Goal: Information Seeking & Learning: Learn about a topic

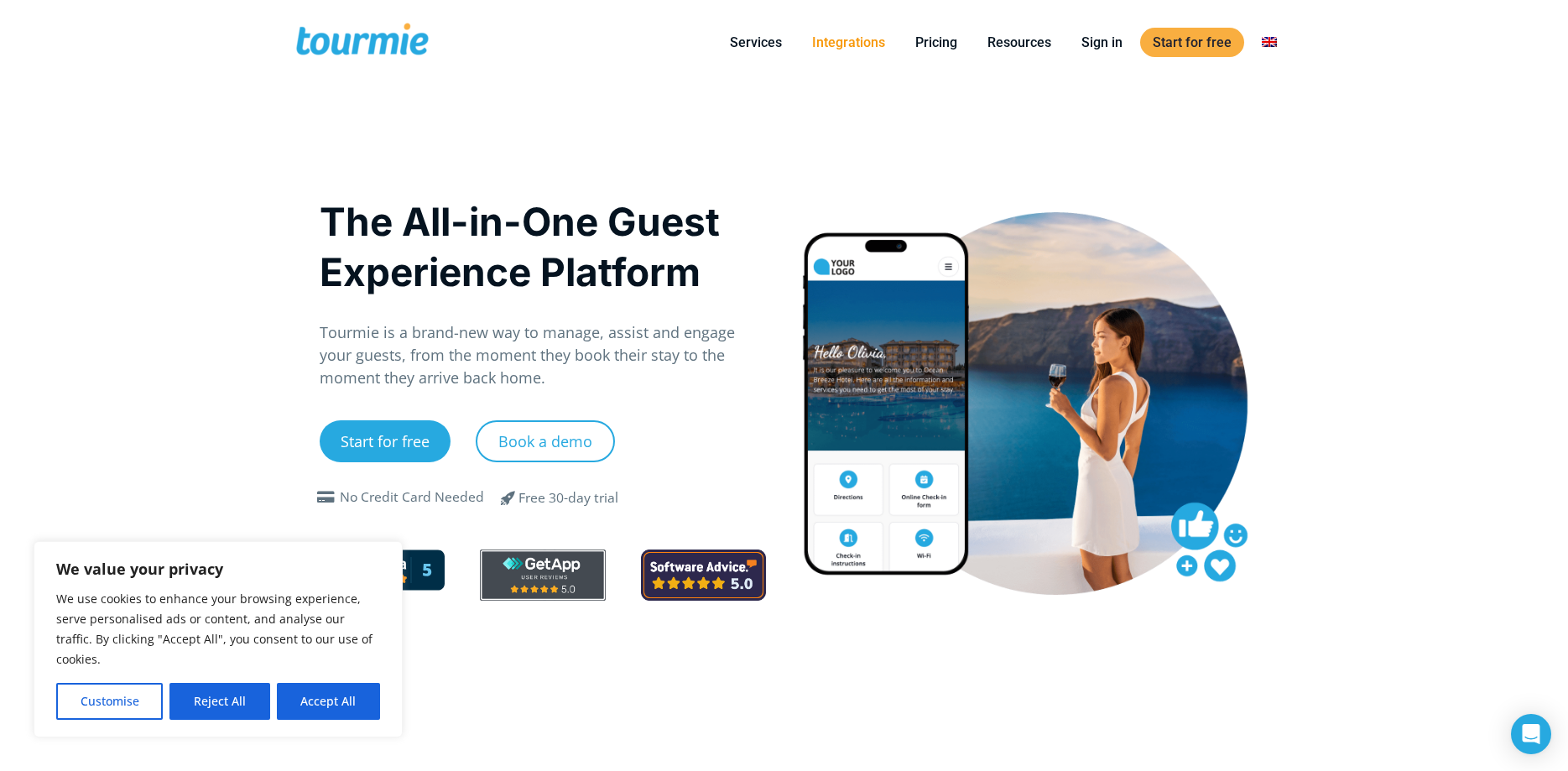
click at [849, 52] on link "Integrations" at bounding box center [849, 42] width 98 height 21
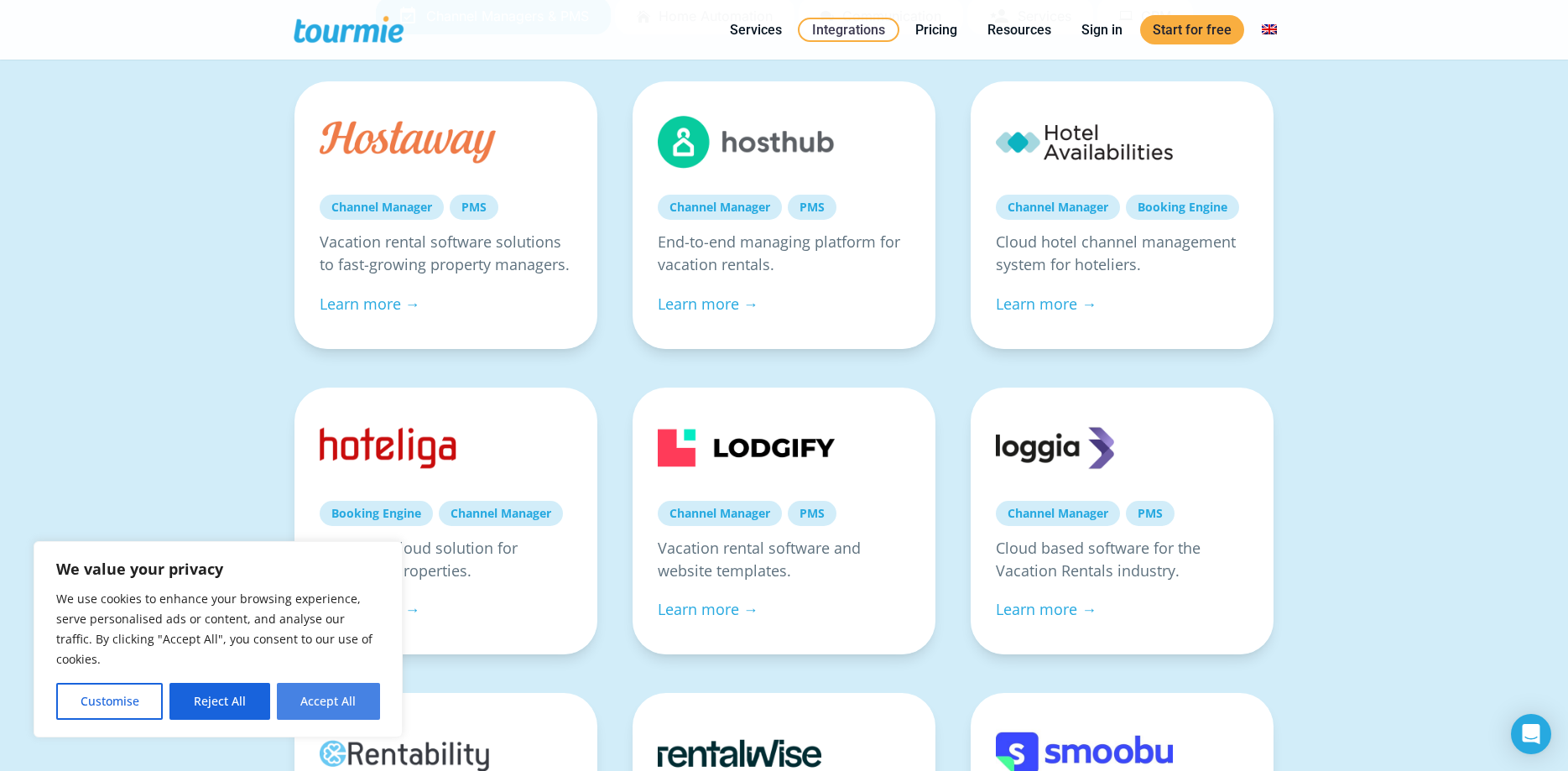
click at [340, 705] on button "Accept All" at bounding box center [328, 701] width 103 height 37
checkbox input "true"
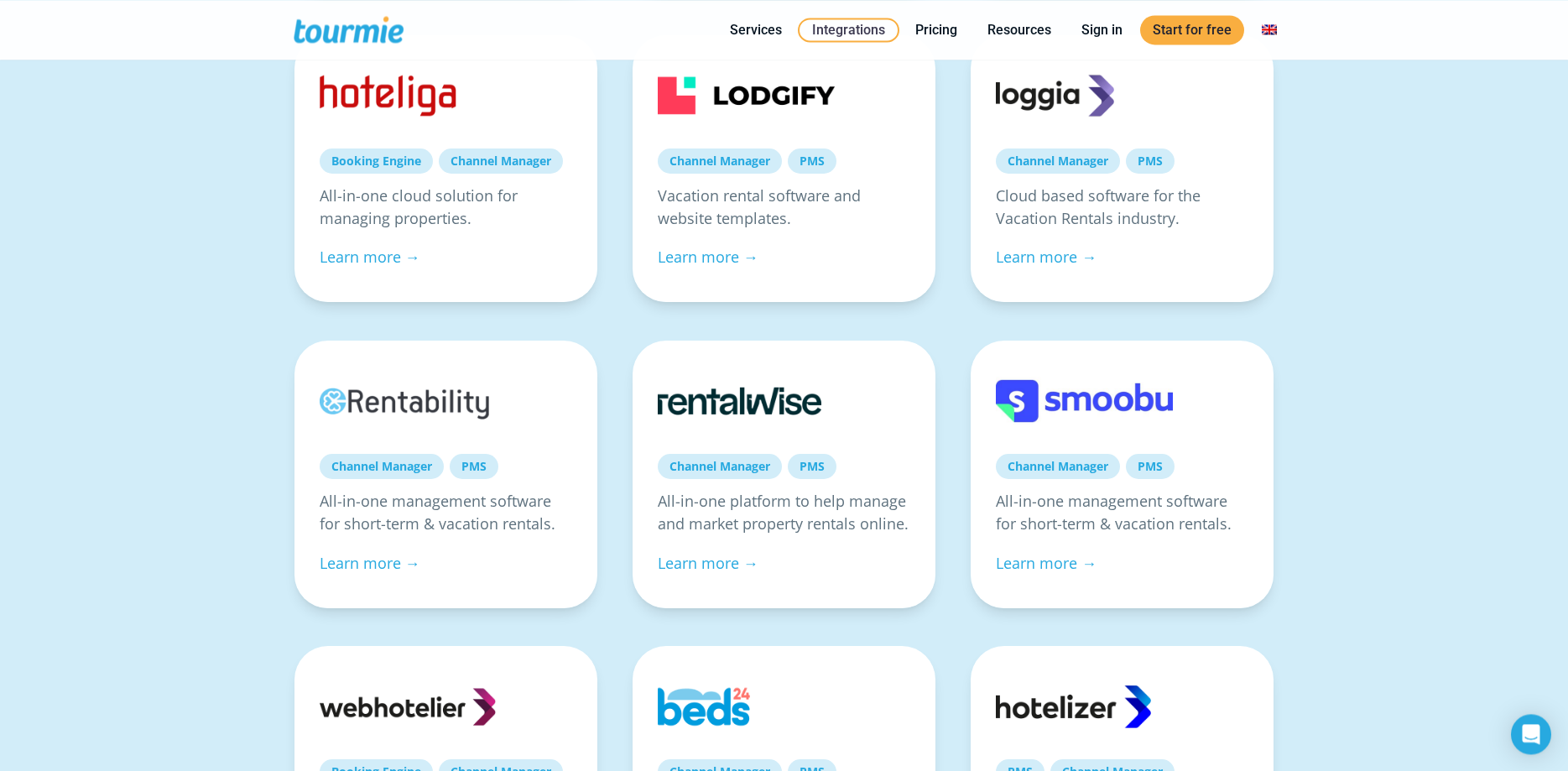
scroll to position [599, 0]
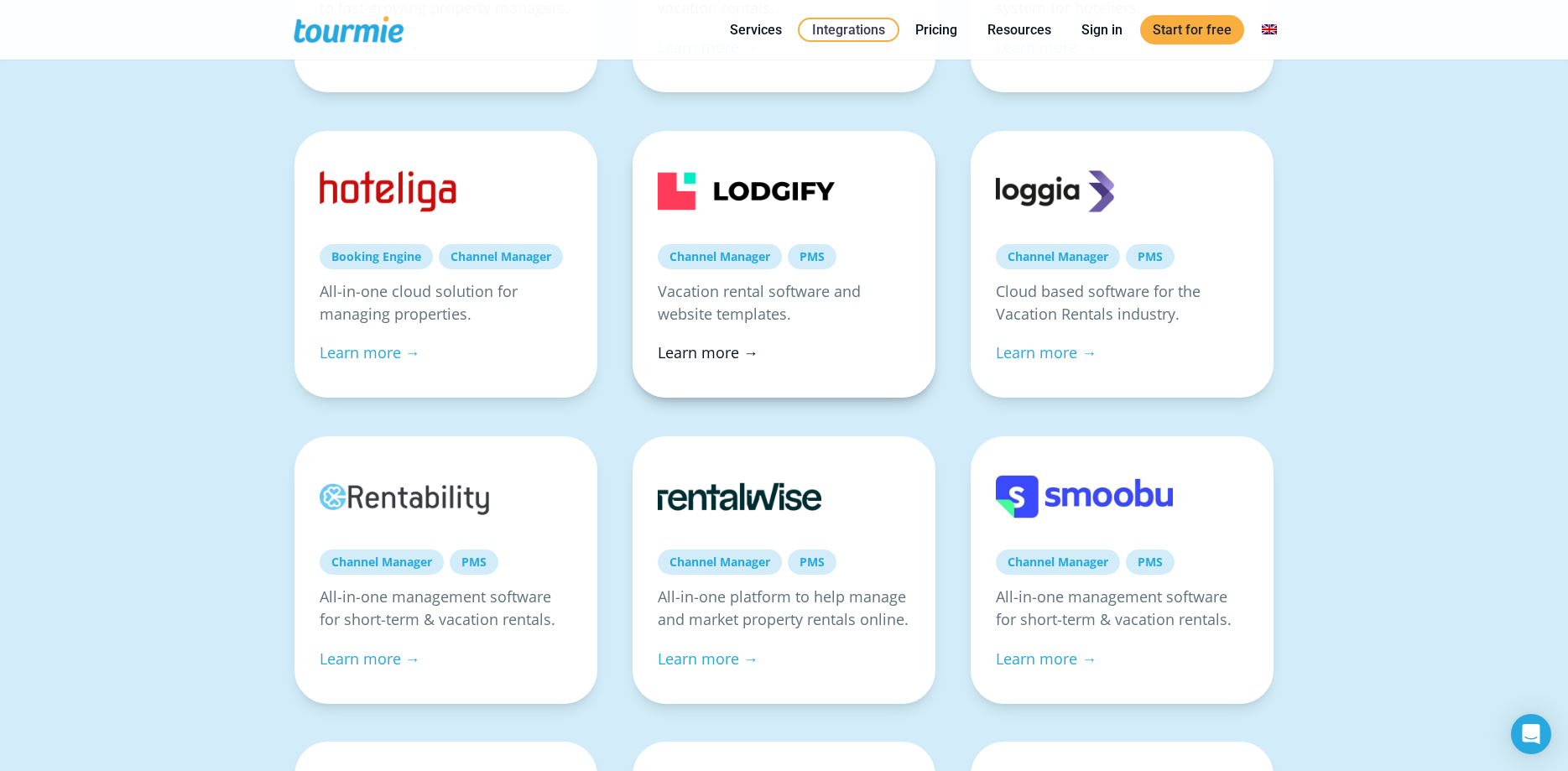
click at [732, 351] on link "Learn more →" at bounding box center [708, 352] width 100 height 20
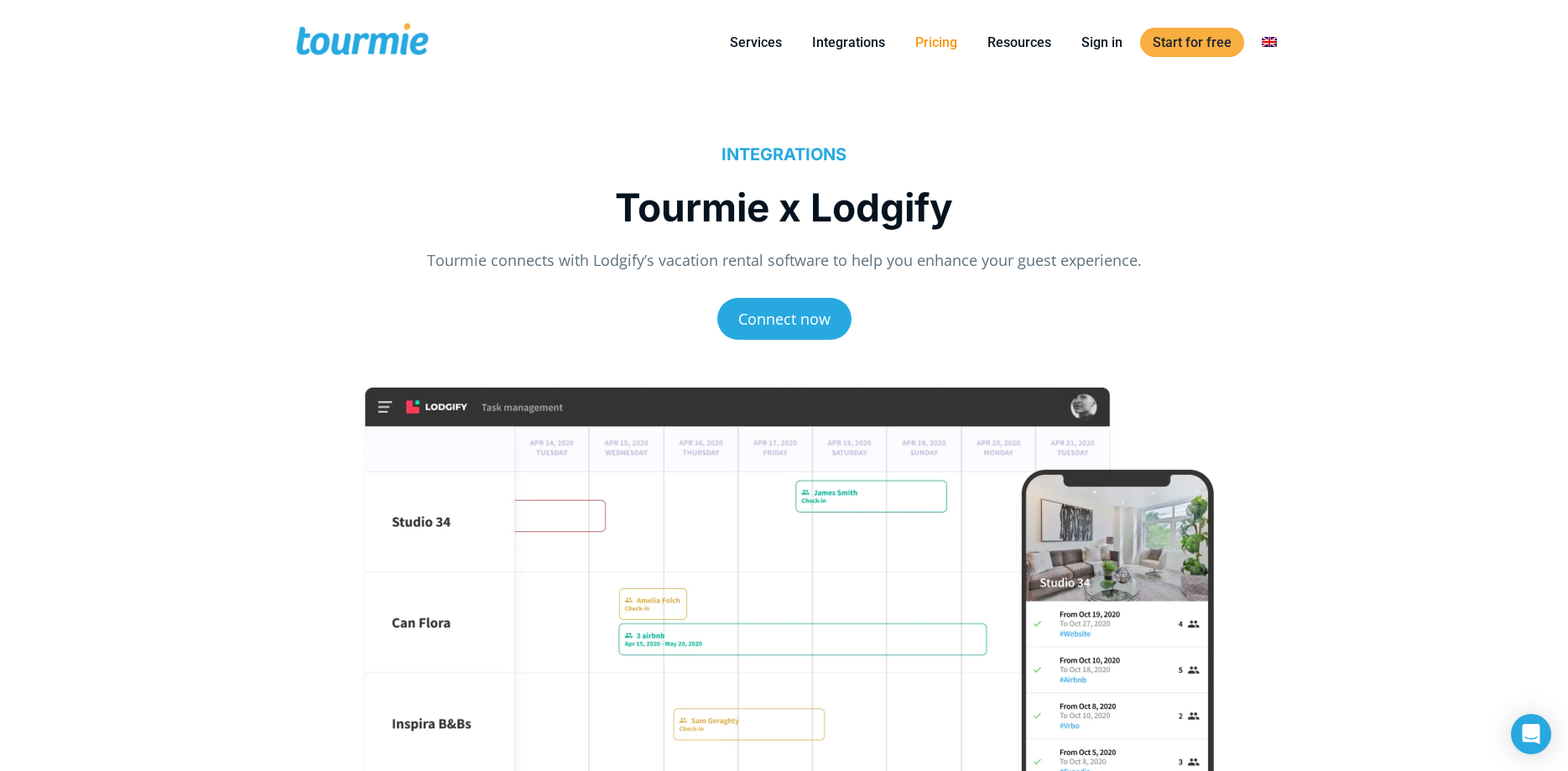
click at [921, 39] on link "Pricing" at bounding box center [936, 42] width 67 height 21
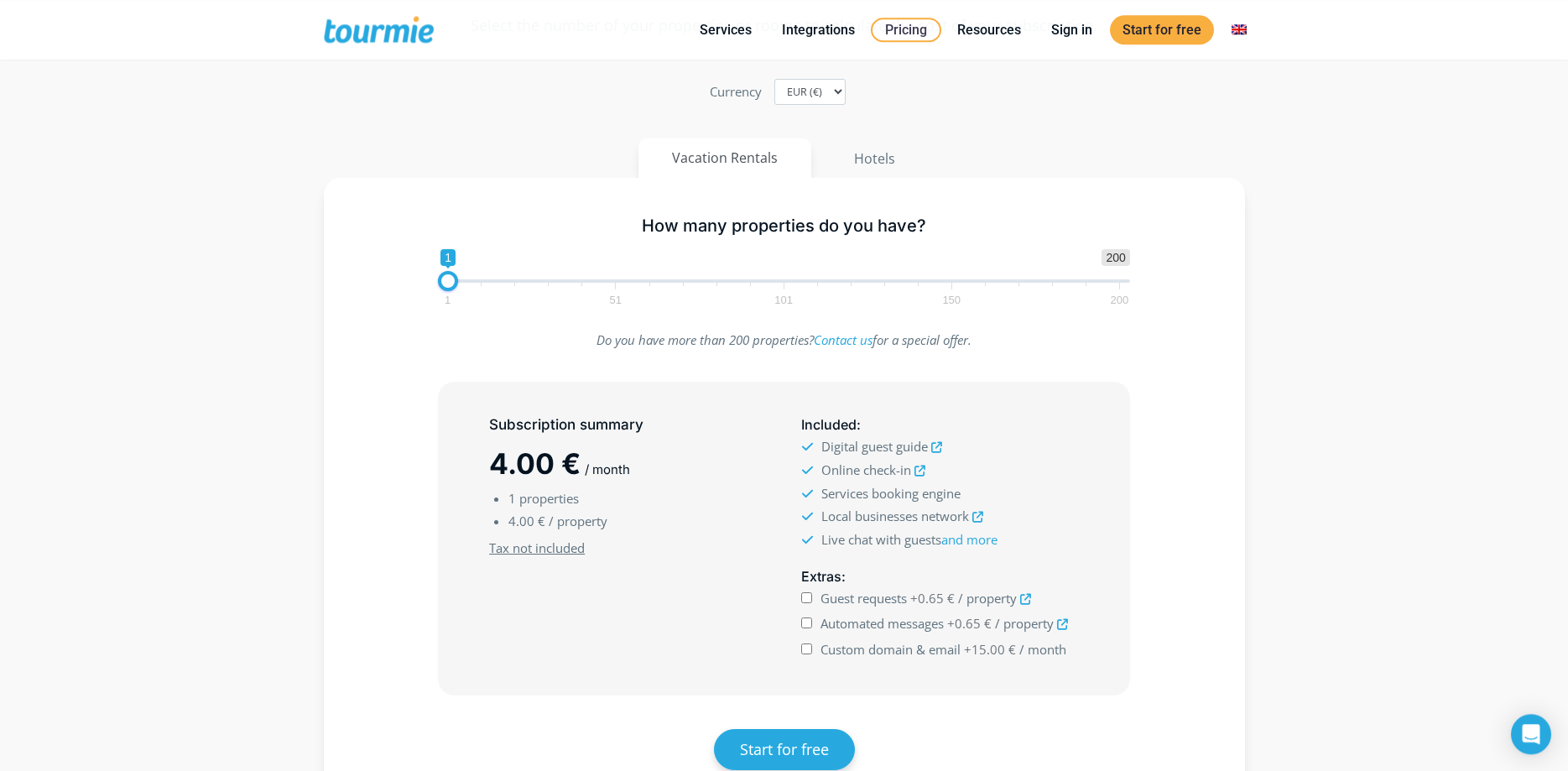
scroll to position [257, 0]
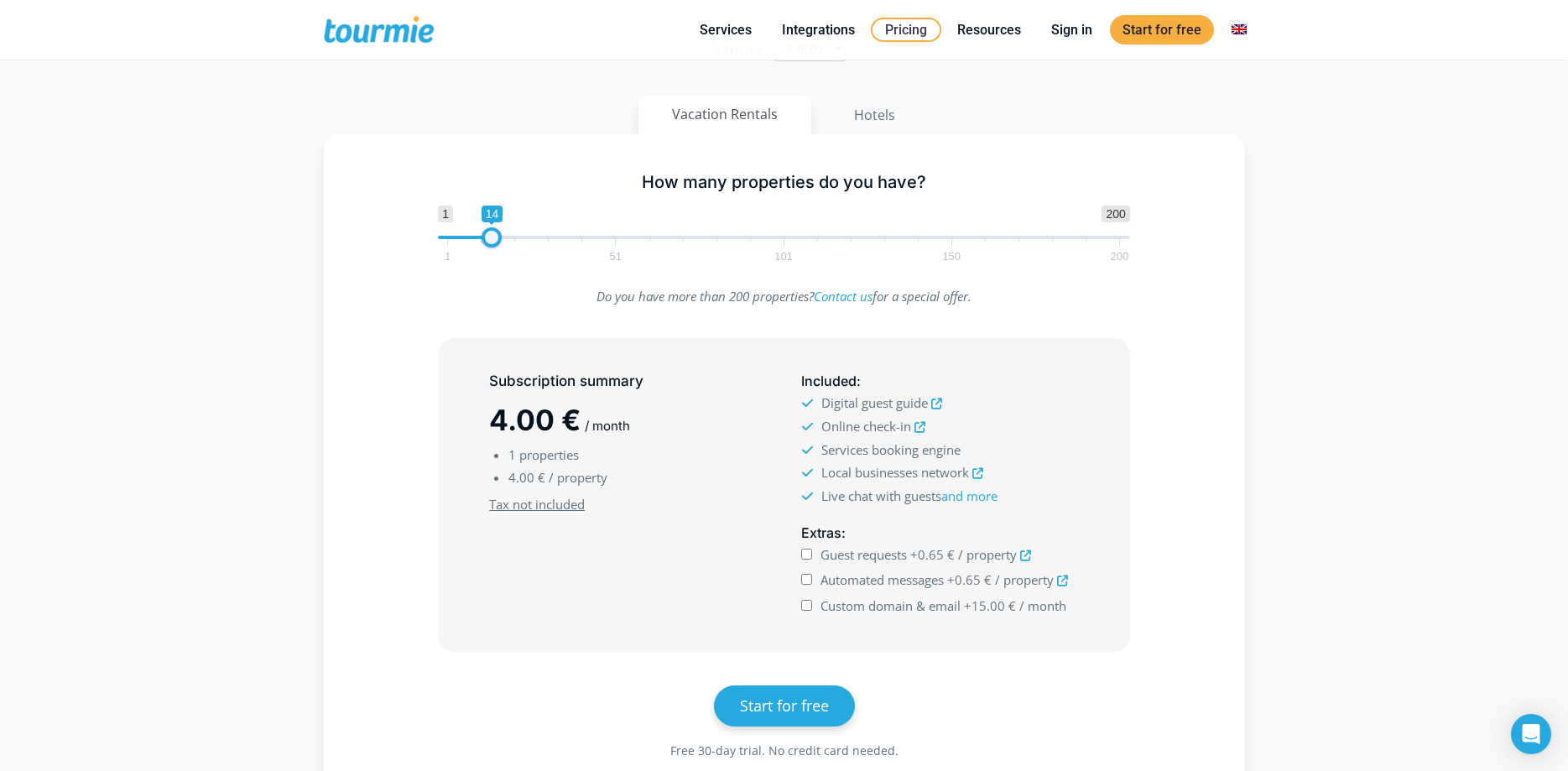
type input "15"
drag, startPoint x: 451, startPoint y: 239, endPoint x: 499, endPoint y: 237, distance: 48.0
click at [499, 237] on span at bounding box center [495, 237] width 20 height 20
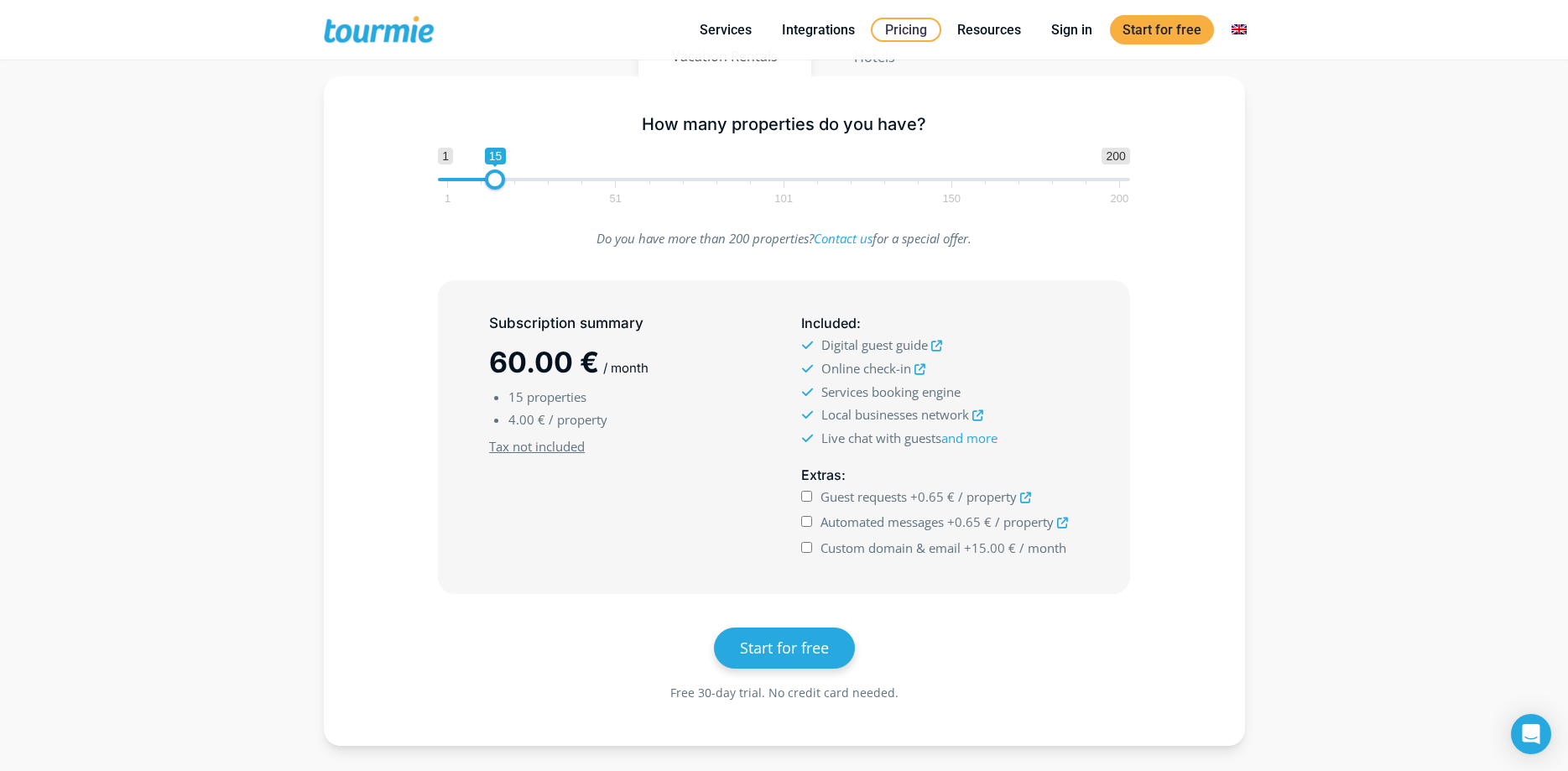
scroll to position [342, 0]
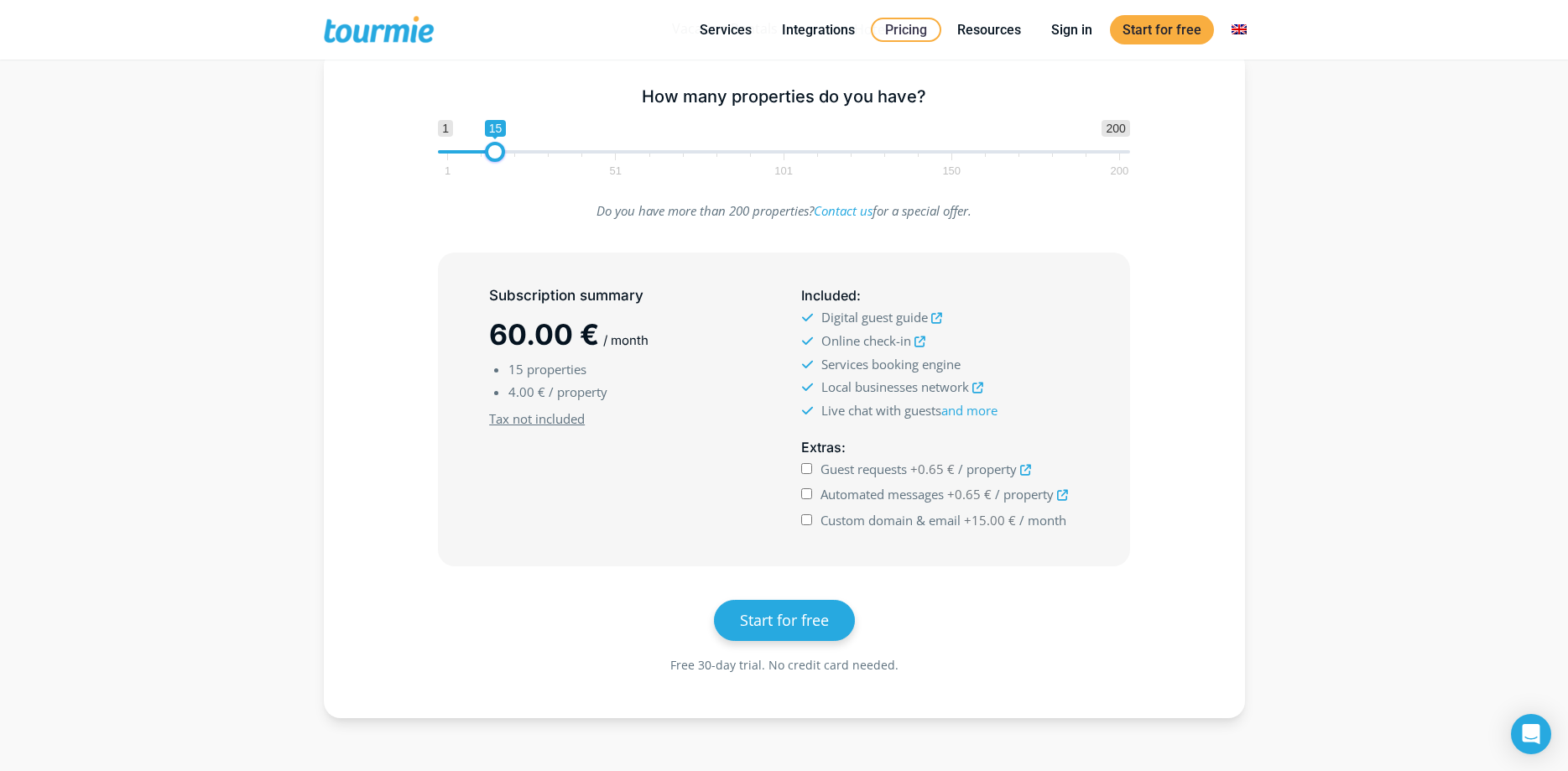
click at [1029, 469] on icon at bounding box center [1025, 471] width 11 height 11
click at [924, 346] on icon at bounding box center [920, 342] width 11 height 11
click at [980, 386] on icon at bounding box center [978, 388] width 11 height 11
click at [810, 472] on input "Guest requests +0.65 € / property" at bounding box center [806, 469] width 11 height 11
checkbox input "true"
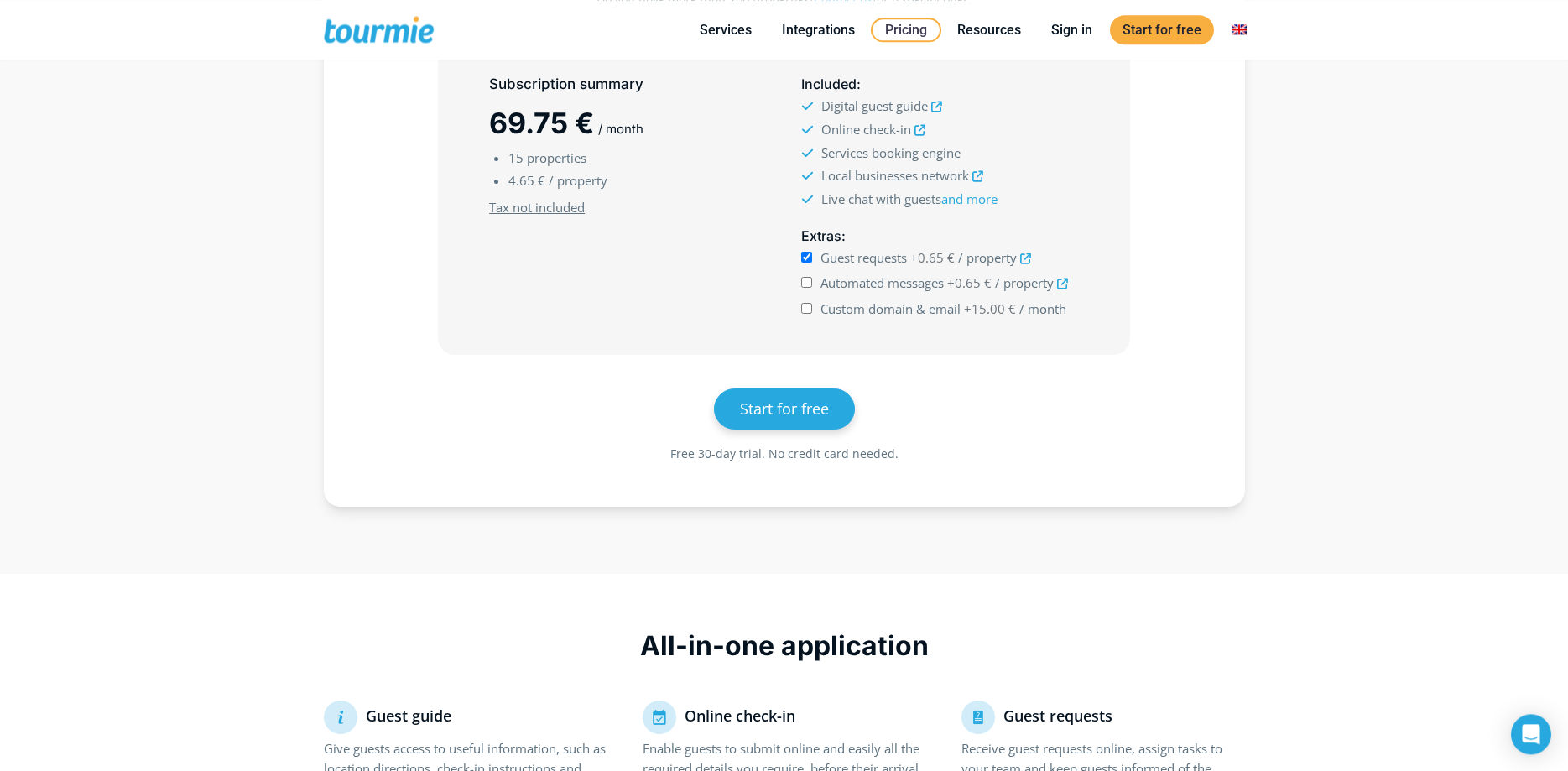
scroll to position [428, 0]
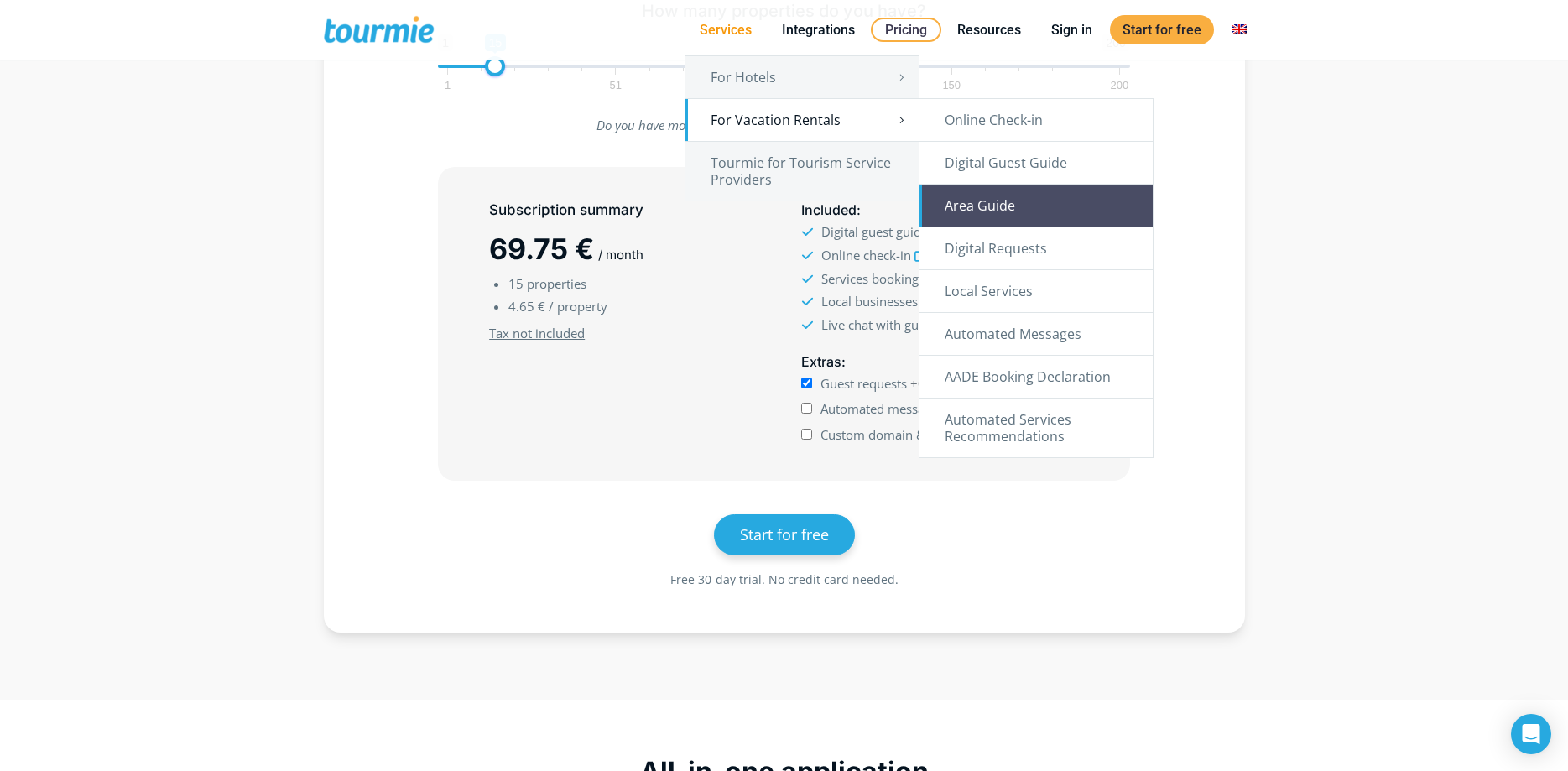
click at [1023, 200] on link "Area Guide" at bounding box center [1036, 205] width 233 height 42
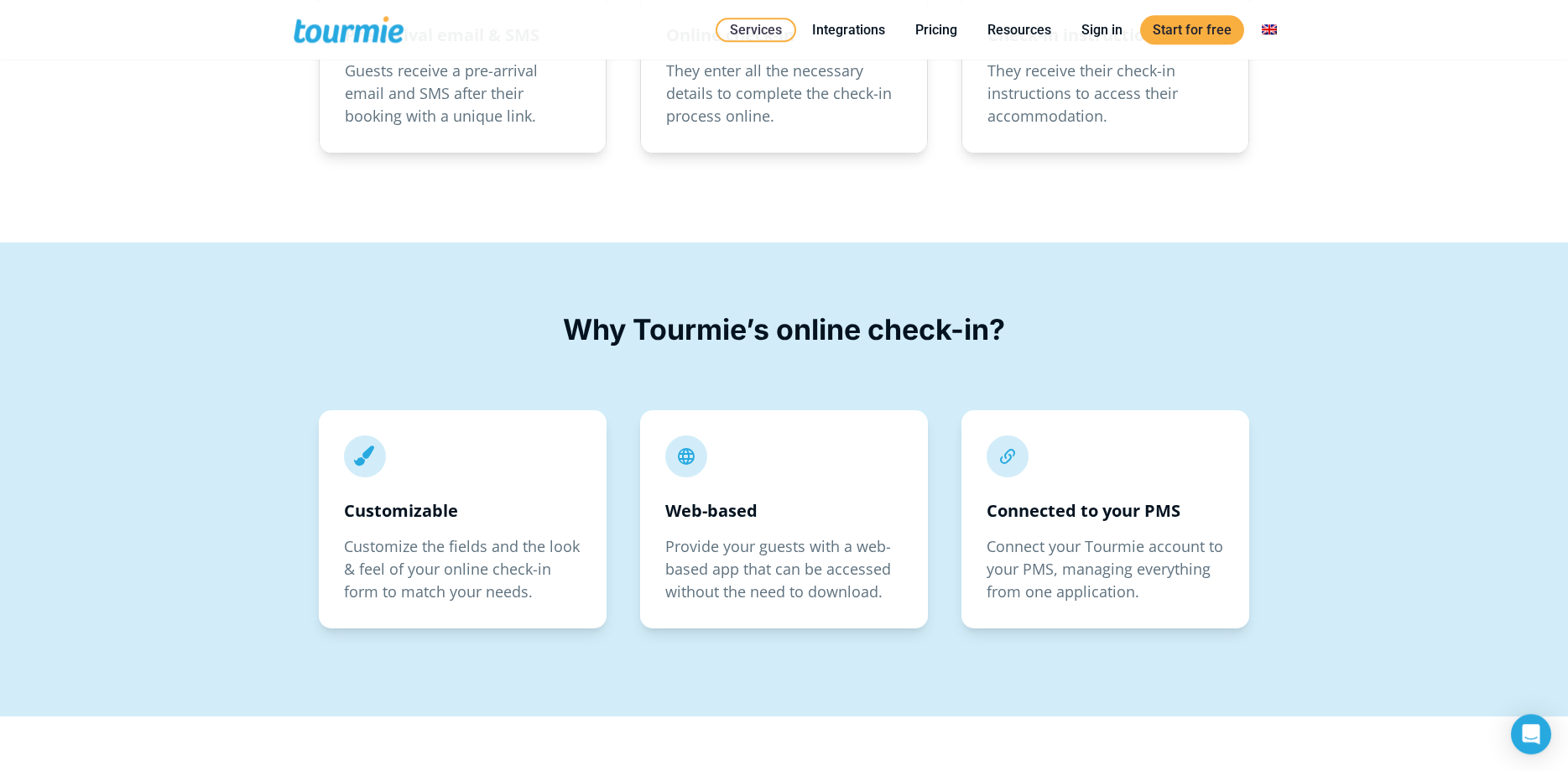
scroll to position [2653, 0]
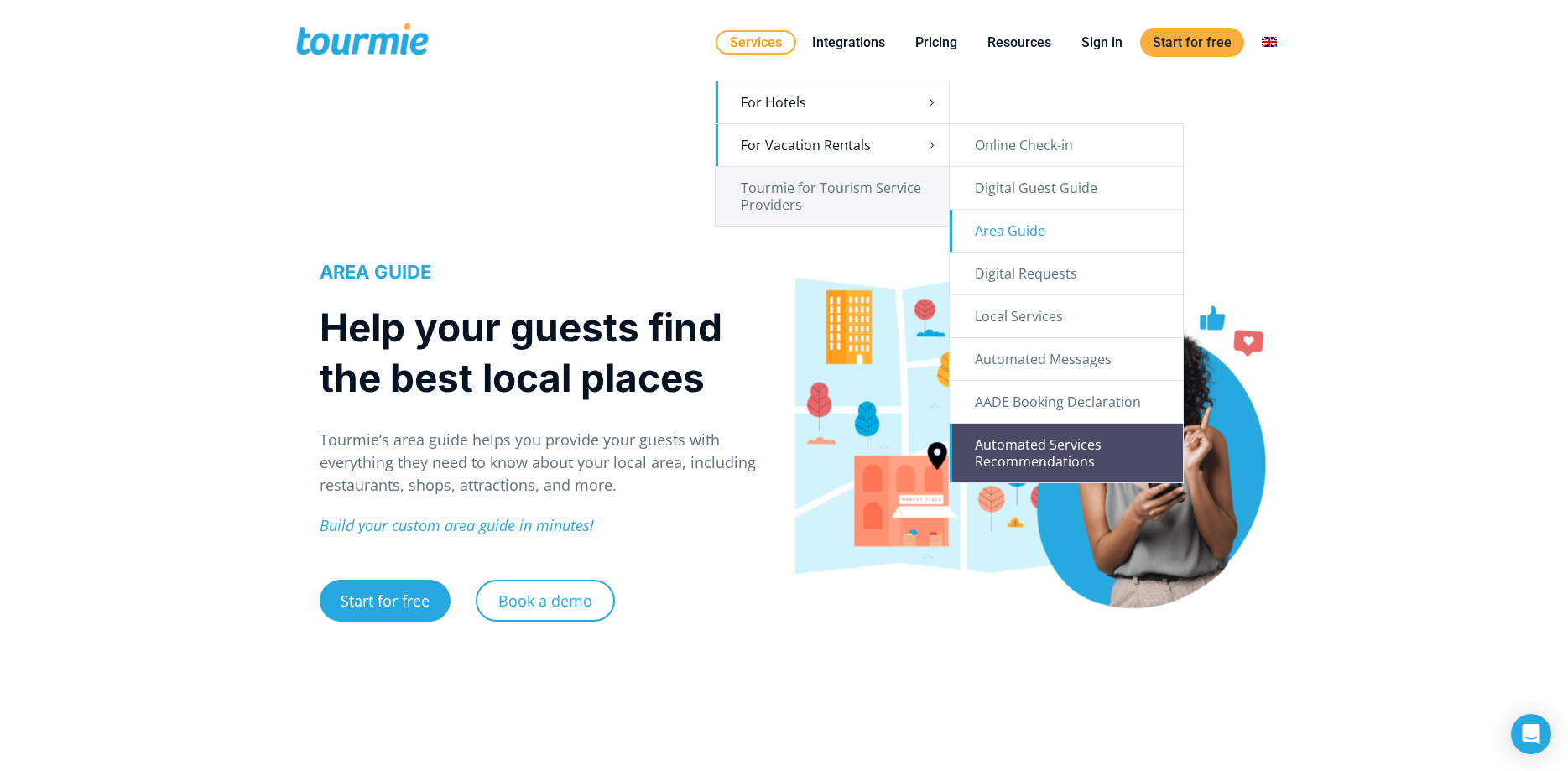
click at [1043, 448] on link "Automated Services Recommendations" at bounding box center [1067, 452] width 233 height 59
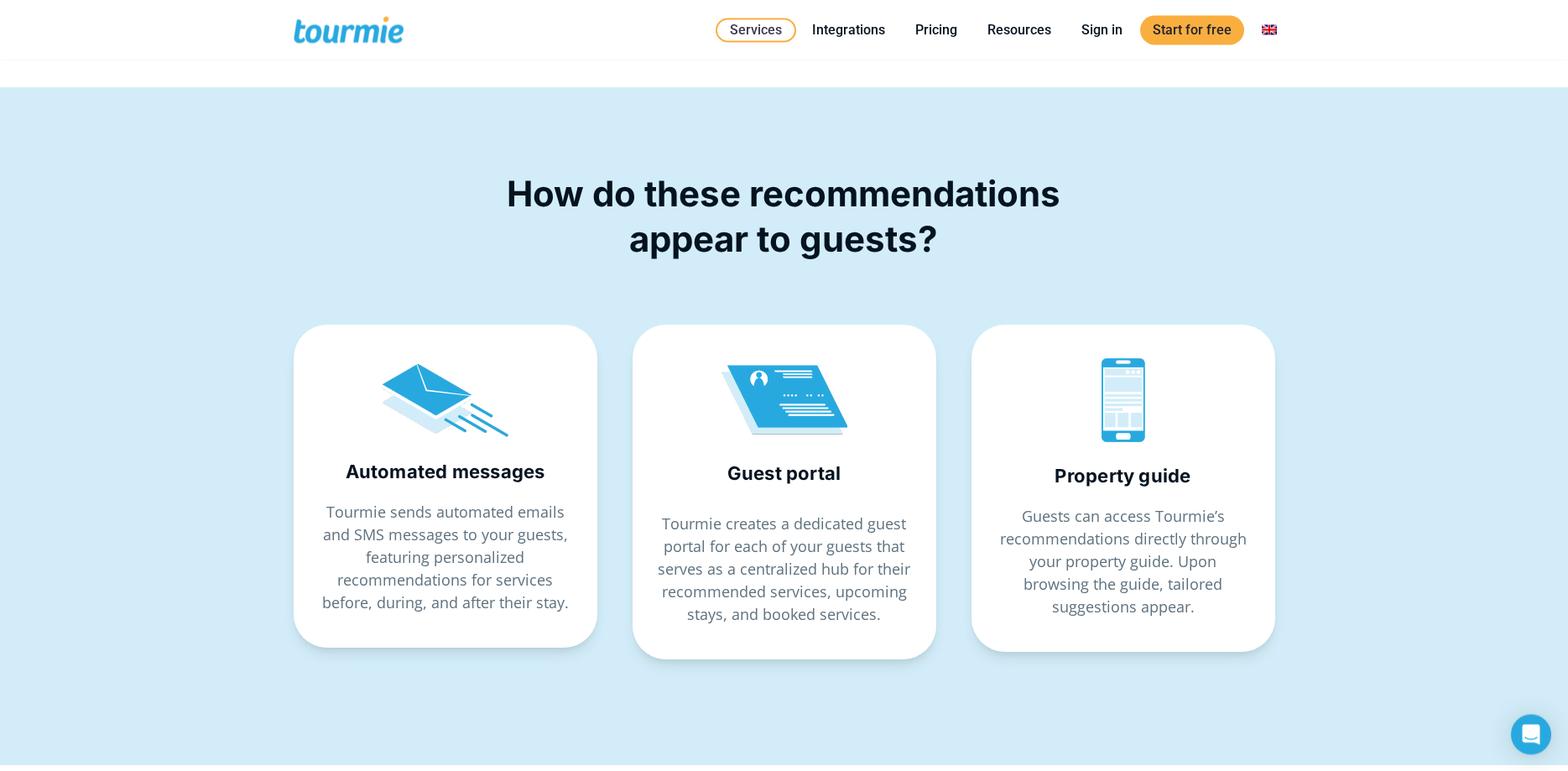
scroll to position [2995, 0]
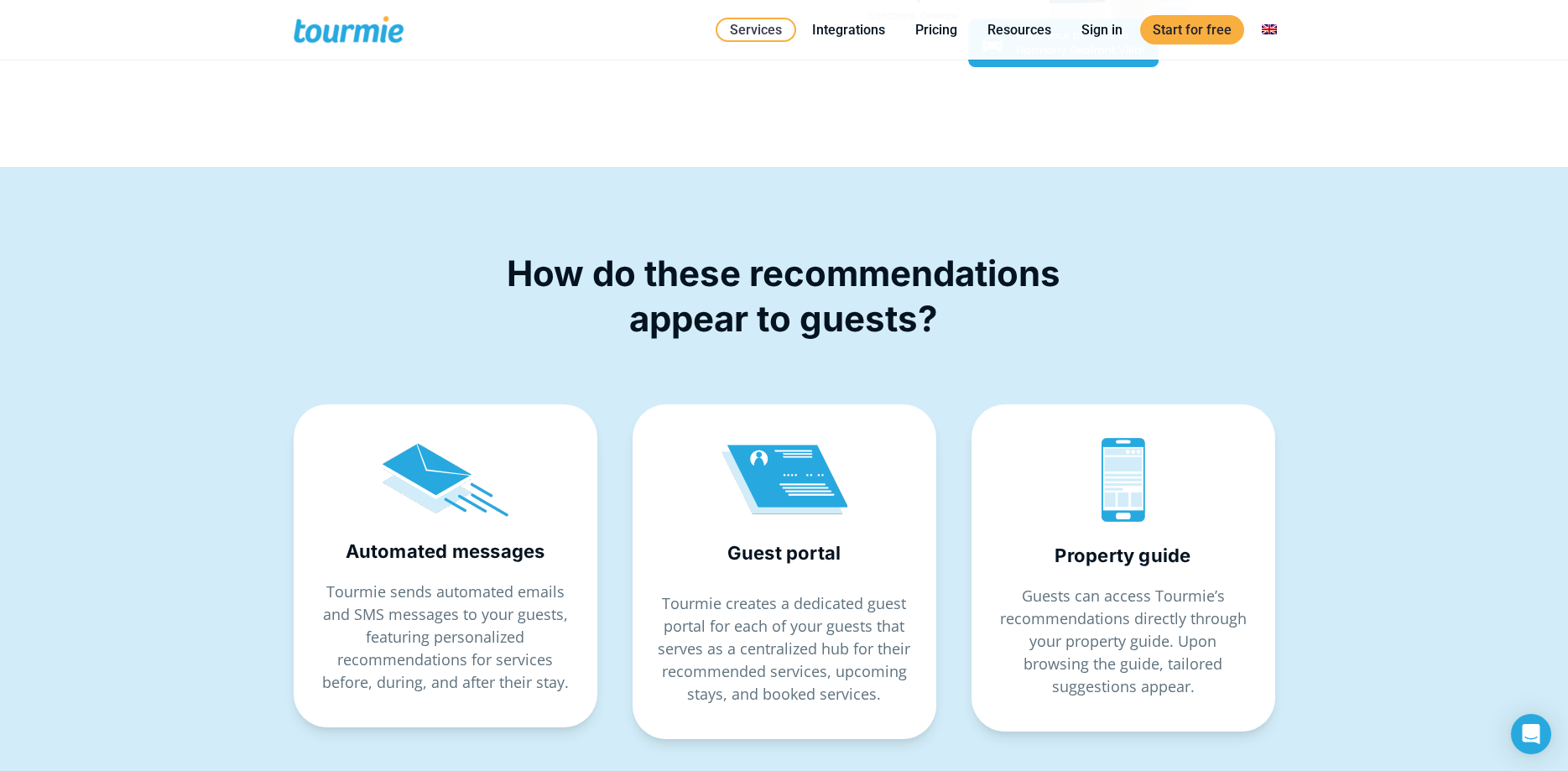
click at [386, 33] on span at bounding box center [363, 30] width 138 height 40
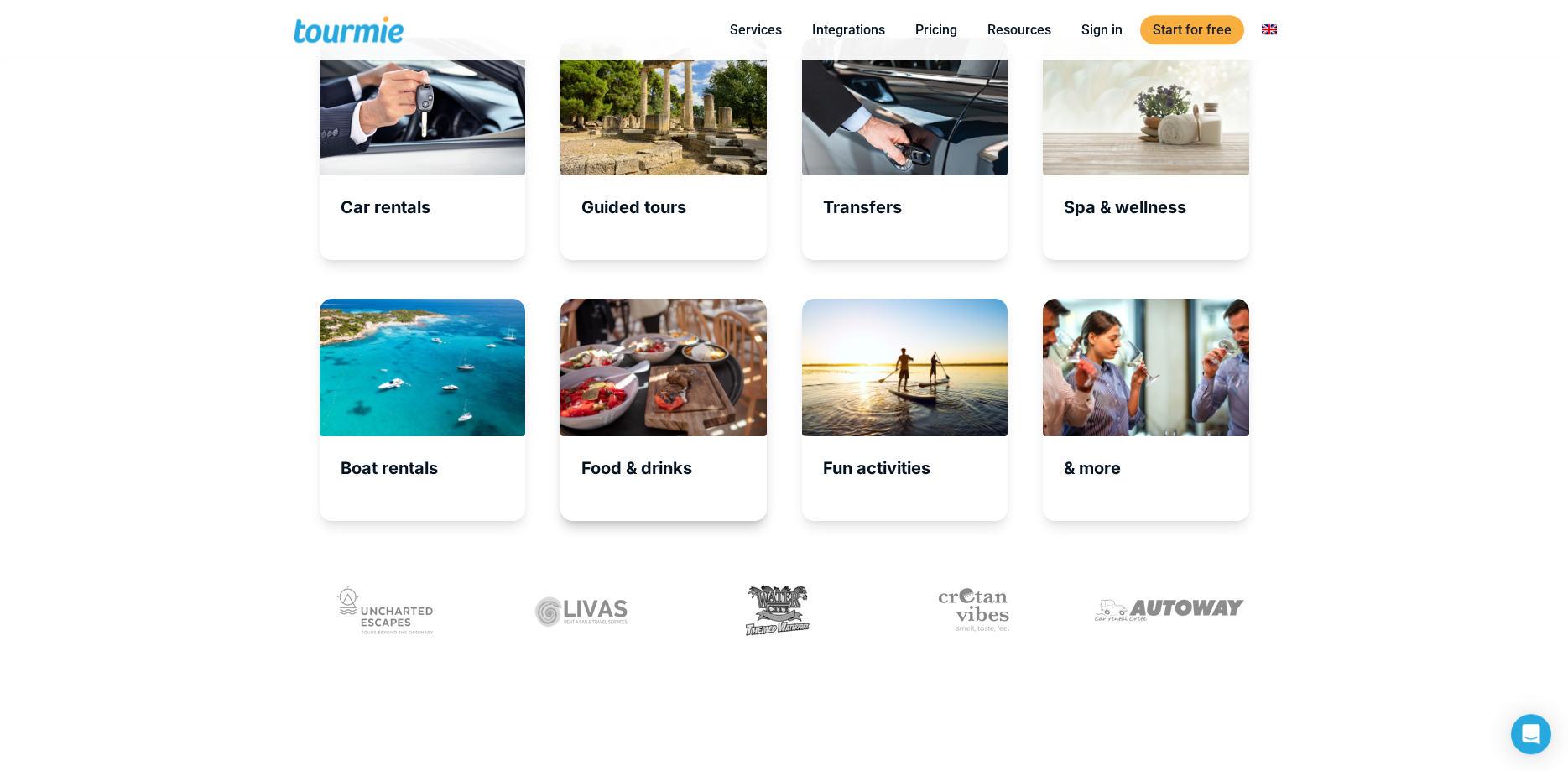
scroll to position [5734, 0]
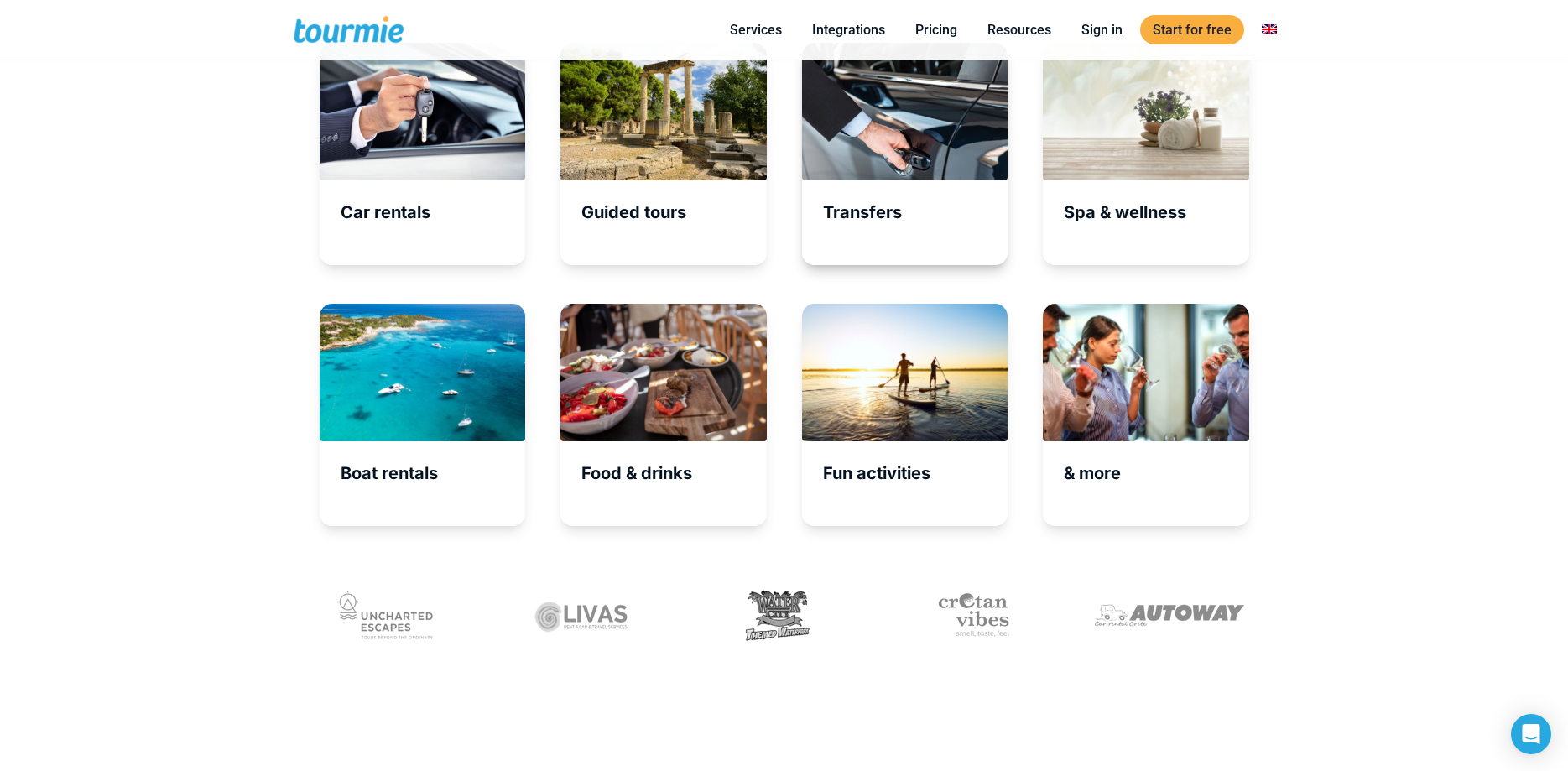
click at [899, 176] on div at bounding box center [905, 111] width 206 height 138
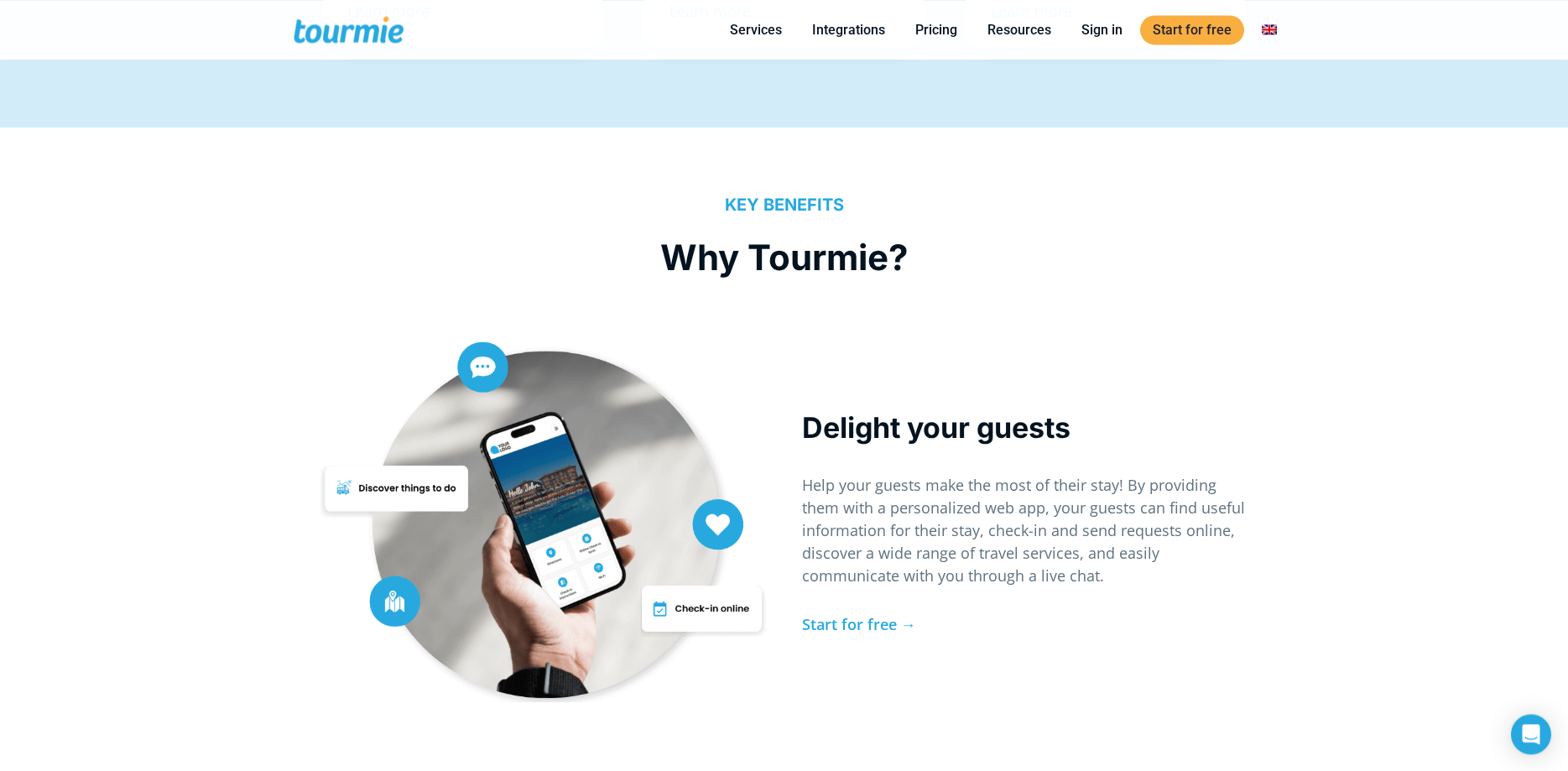
scroll to position [3252, 0]
